Goal: Task Accomplishment & Management: Manage account settings

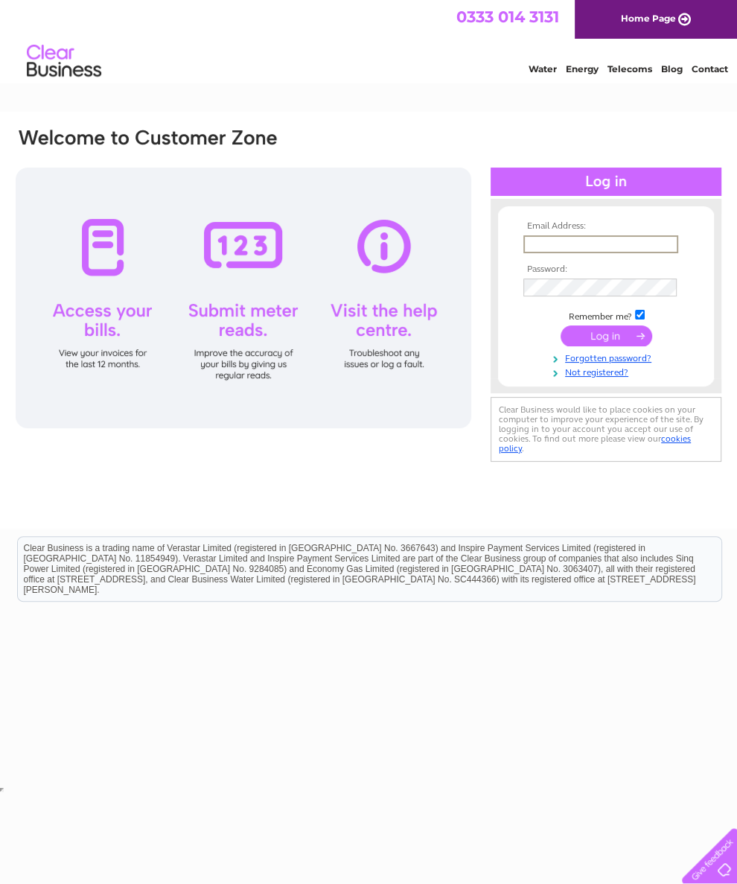
type input "[EMAIL_ADDRESS][DOMAIN_NAME]"
click at [606, 341] on input "submit" at bounding box center [607, 334] width 92 height 21
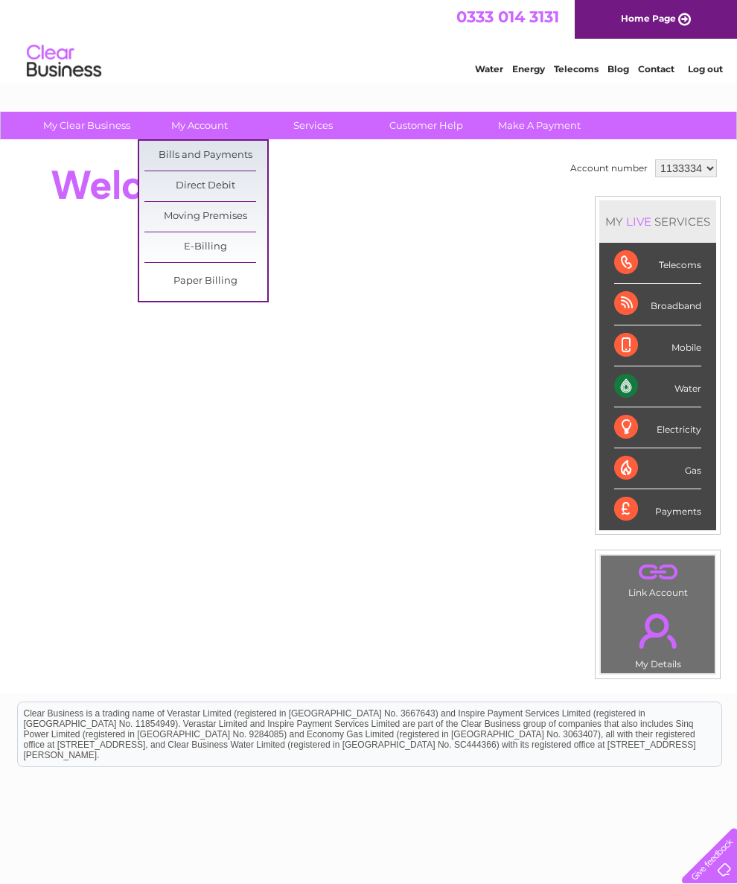
click at [232, 147] on link "Bills and Payments" at bounding box center [205, 156] width 123 height 30
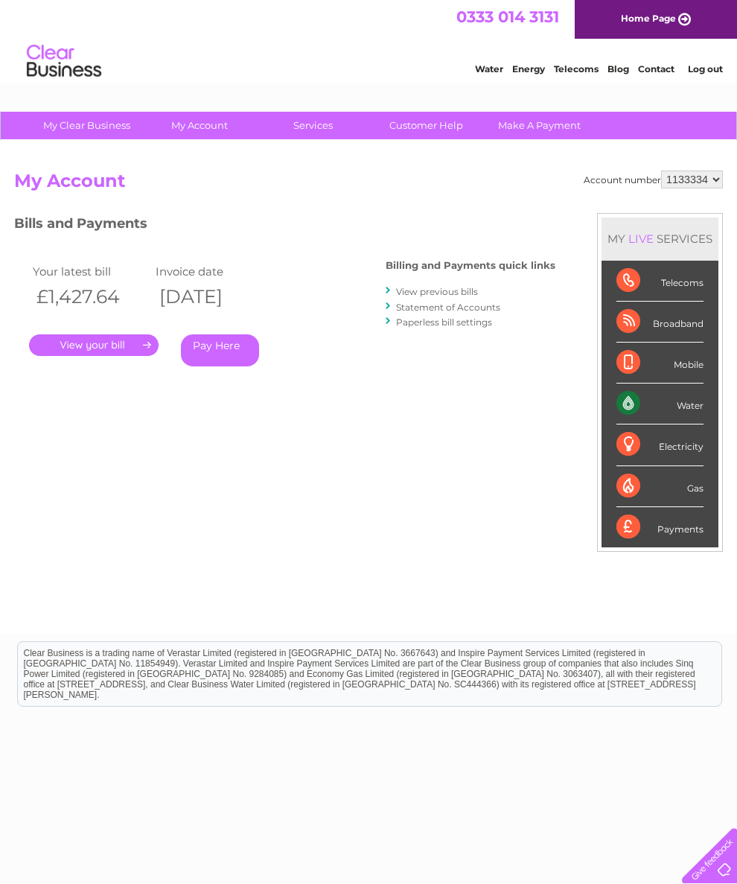
click at [77, 338] on link "." at bounding box center [94, 345] width 130 height 22
